Goal: Task Accomplishment & Management: Manage account settings

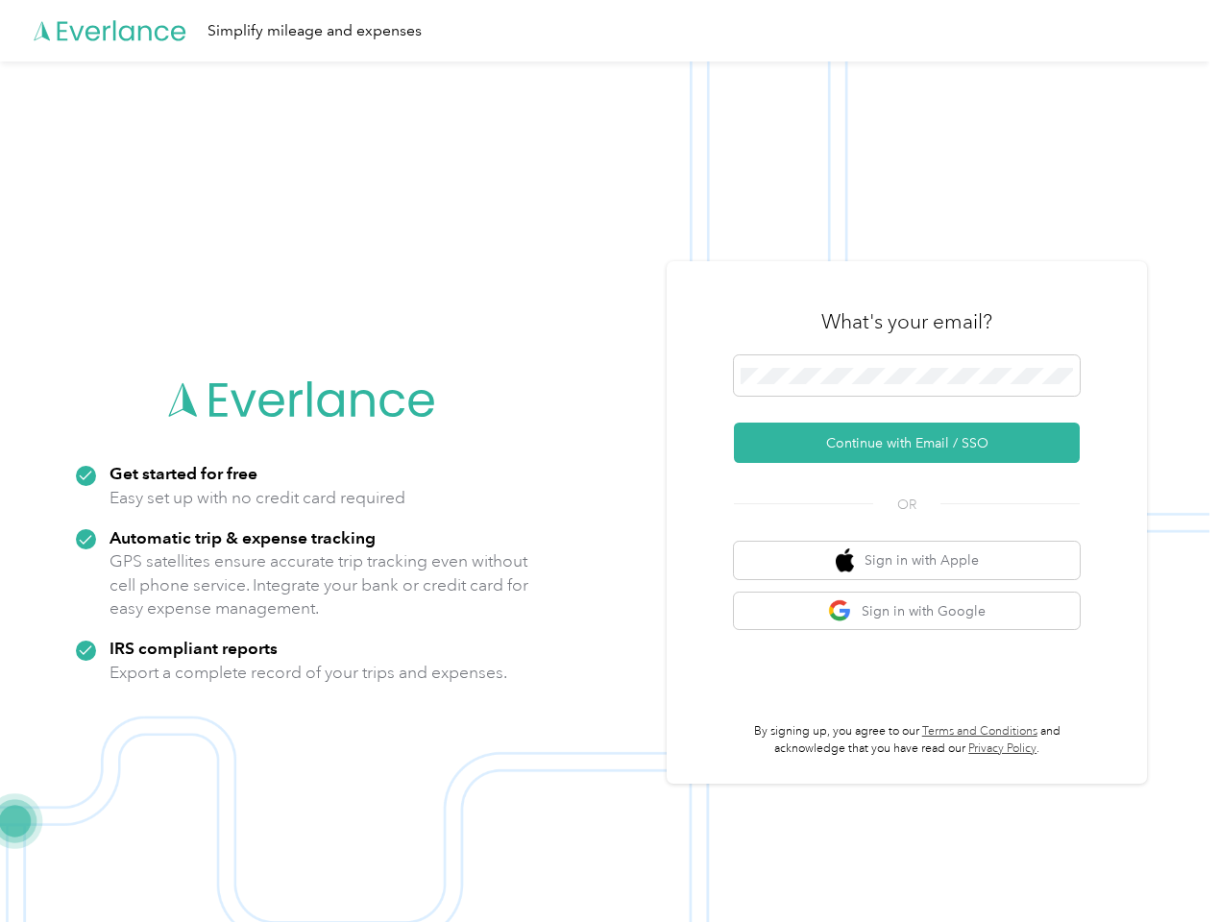
click at [609, 461] on img at bounding box center [604, 522] width 1209 height 922
click at [609, 31] on div "Simplify mileage and expenses" at bounding box center [604, 30] width 1209 height 61
click at [914, 443] on button "Continue with Email / SSO" at bounding box center [907, 443] width 346 height 40
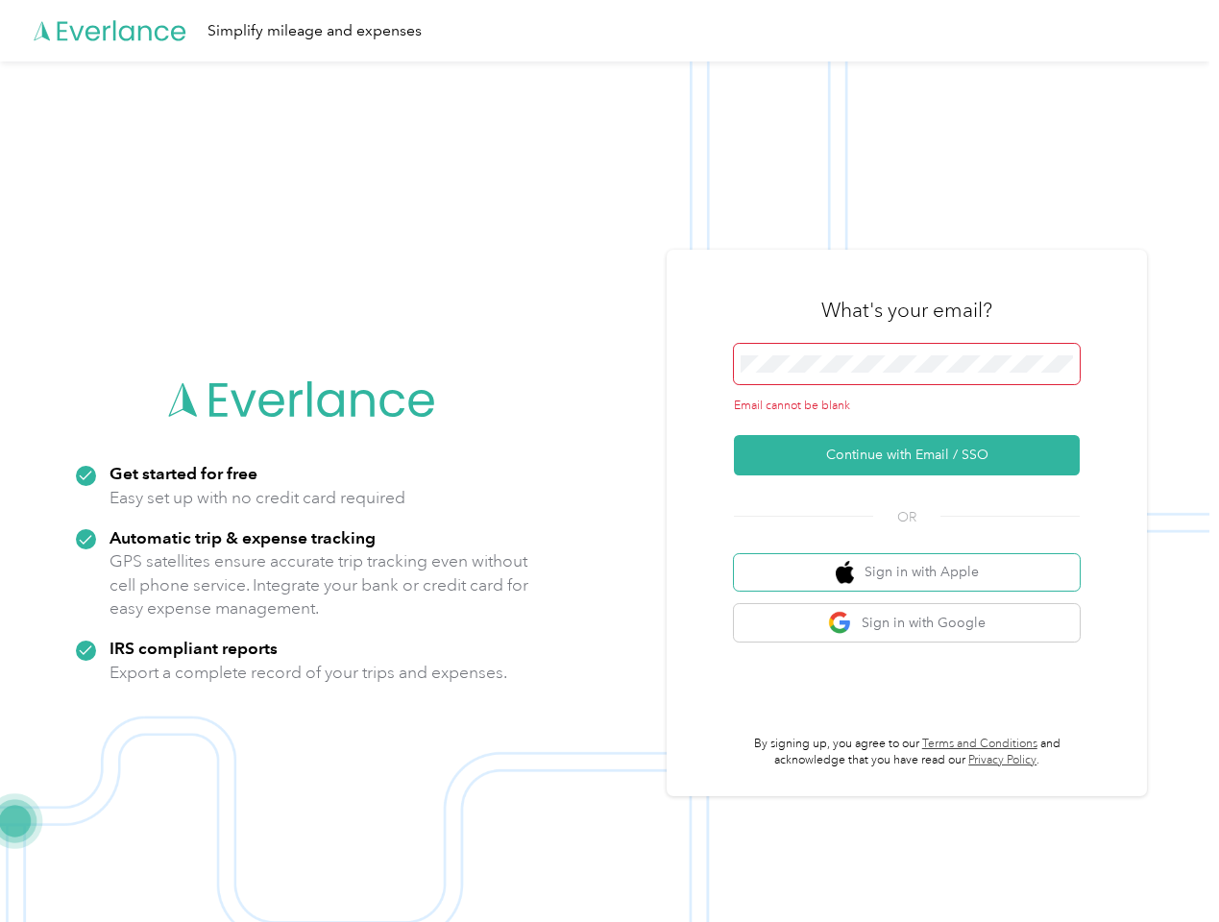
click at [914, 560] on button "Sign in with Apple" at bounding box center [907, 572] width 346 height 37
click at [914, 611] on button "Sign in with Google" at bounding box center [907, 622] width 346 height 37
